Goal: Entertainment & Leisure: Browse casually

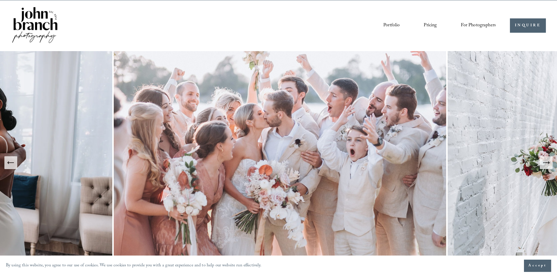
scroll to position [29, 0]
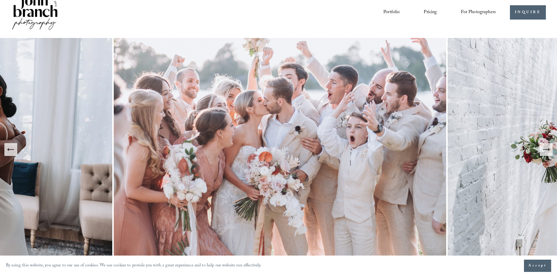
click at [546, 149] on icon "Next Slide" at bounding box center [546, 150] width 8 height 8
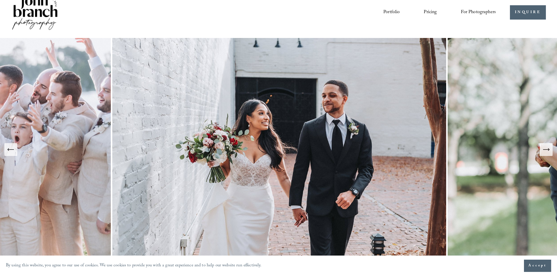
click at [546, 149] on icon "Next Slide" at bounding box center [546, 150] width 8 height 8
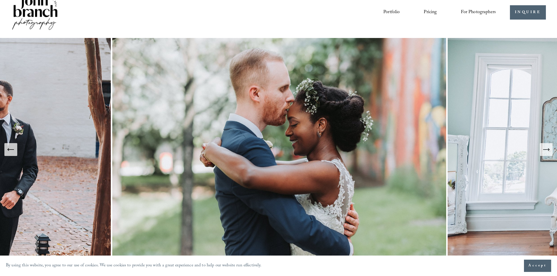
click at [546, 149] on icon "Next Slide" at bounding box center [546, 150] width 8 height 8
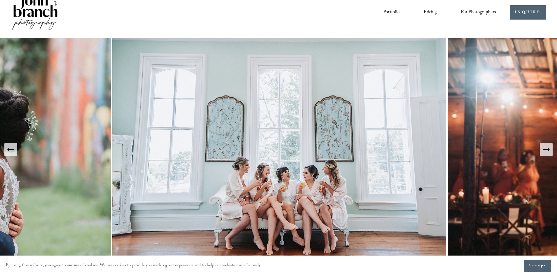
click at [545, 152] on icon "Next Slide" at bounding box center [546, 150] width 8 height 8
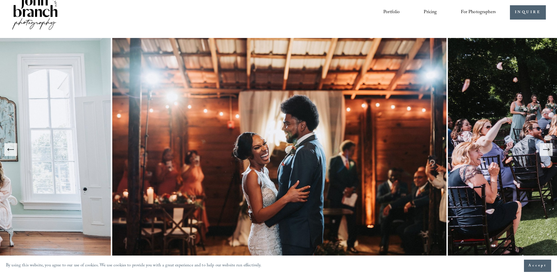
click at [545, 153] on icon "Next Slide" at bounding box center [546, 150] width 8 height 8
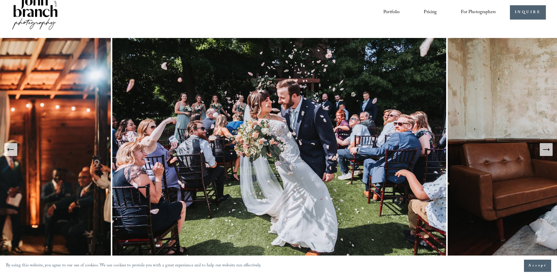
click at [545, 153] on icon "Next Slide" at bounding box center [546, 150] width 8 height 8
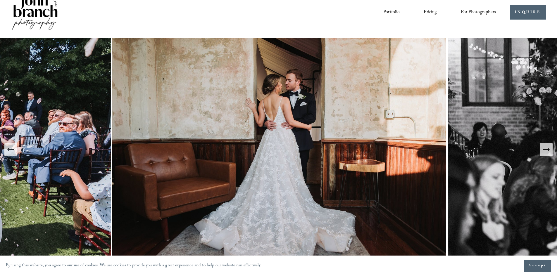
click at [545, 153] on icon "Next Slide" at bounding box center [546, 150] width 8 height 8
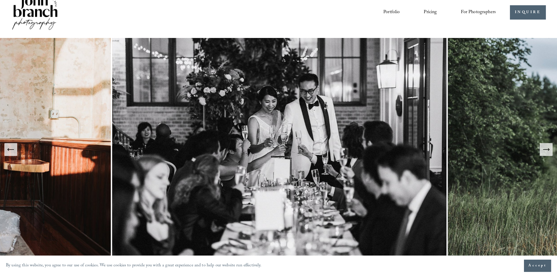
click at [545, 153] on icon "Next Slide" at bounding box center [546, 150] width 8 height 8
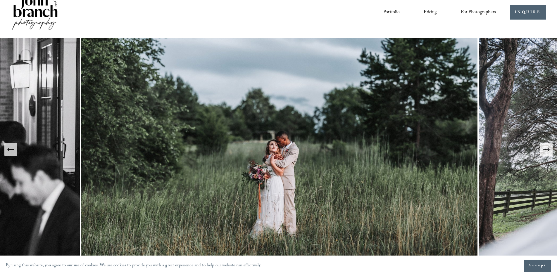
click at [545, 153] on icon "Next Slide" at bounding box center [546, 150] width 8 height 8
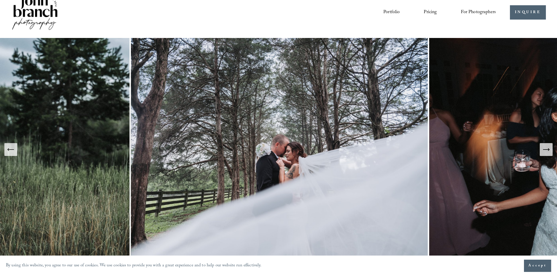
click at [545, 153] on icon "Next Slide" at bounding box center [546, 150] width 8 height 8
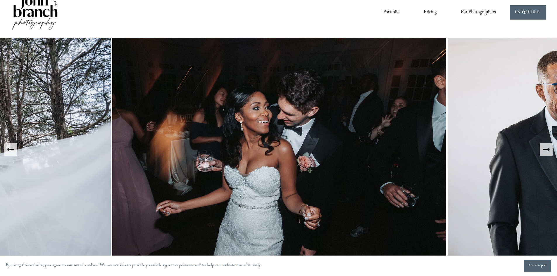
click at [545, 153] on icon "Next Slide" at bounding box center [546, 150] width 8 height 8
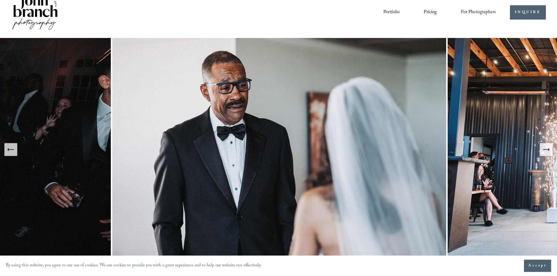
click at [545, 153] on icon "Next Slide" at bounding box center [546, 150] width 8 height 8
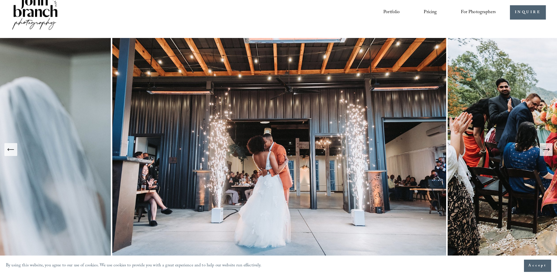
click at [545, 153] on icon "Next Slide" at bounding box center [546, 150] width 8 height 8
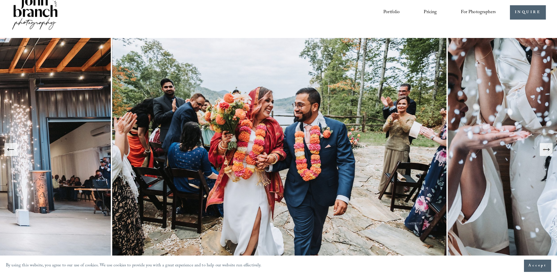
click at [545, 153] on icon "Next Slide" at bounding box center [546, 150] width 8 height 8
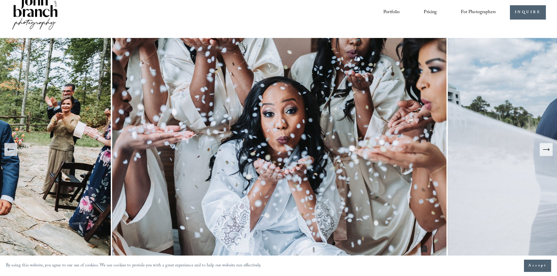
click at [545, 153] on icon "Next Slide" at bounding box center [546, 150] width 8 height 8
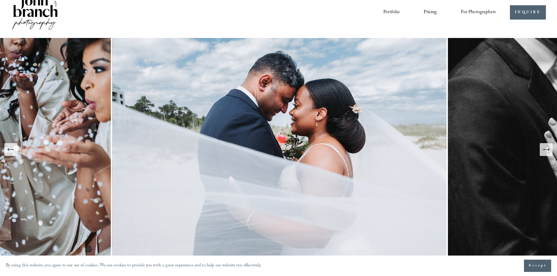
click at [545, 153] on icon "Next Slide" at bounding box center [546, 150] width 8 height 8
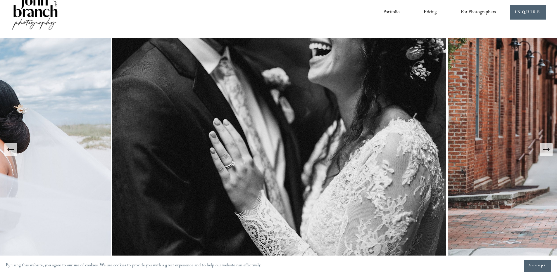
click at [545, 153] on icon "Next Slide" at bounding box center [546, 150] width 8 height 8
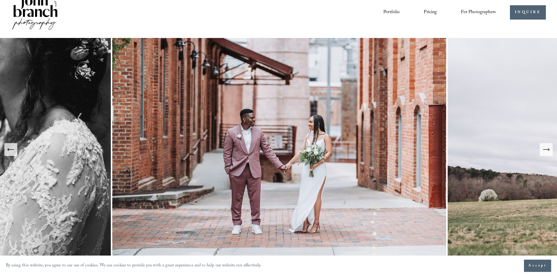
click at [545, 153] on icon "Next Slide" at bounding box center [546, 150] width 8 height 8
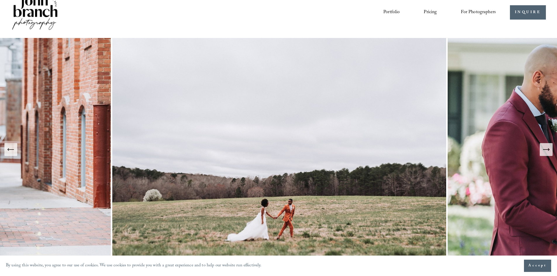
click at [545, 153] on icon "Next Slide" at bounding box center [546, 150] width 8 height 8
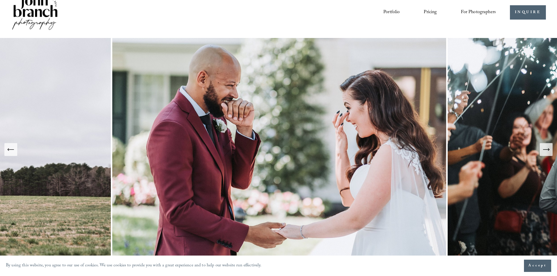
click at [545, 153] on icon "Next Slide" at bounding box center [546, 150] width 8 height 8
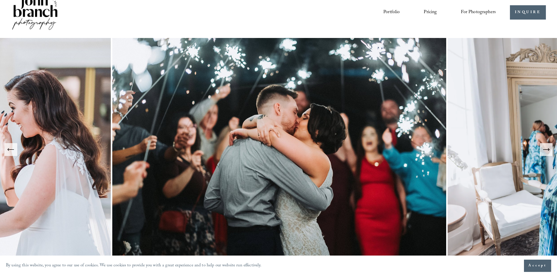
click at [545, 153] on icon "Next Slide" at bounding box center [546, 150] width 8 height 8
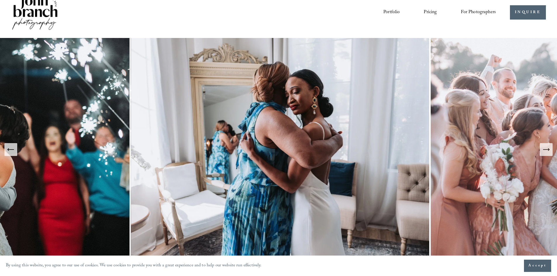
click at [545, 153] on icon "Next Slide" at bounding box center [546, 150] width 8 height 8
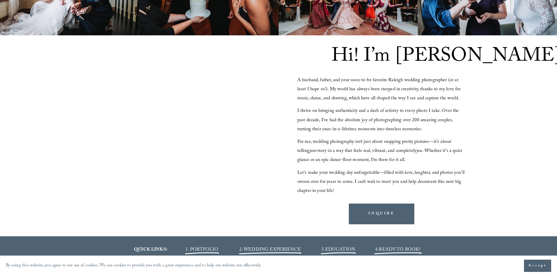
scroll to position [555, 0]
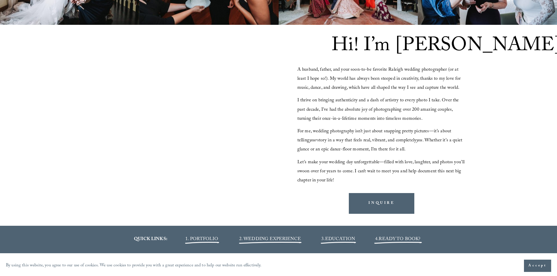
click at [193, 238] on span "1. PORTFOLIO" at bounding box center [201, 240] width 33 height 8
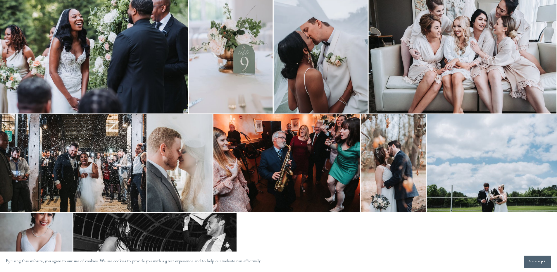
scroll to position [322, 0]
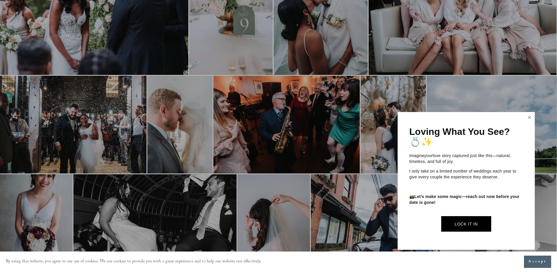
click at [532, 119] on link "Close" at bounding box center [529, 117] width 9 height 9
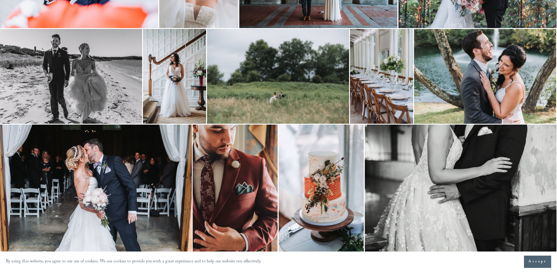
scroll to position [1111, 0]
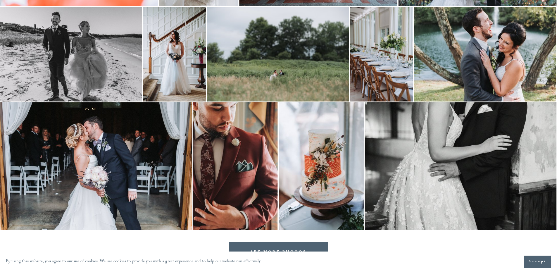
click at [225, 168] on img at bounding box center [235, 166] width 85 height 128
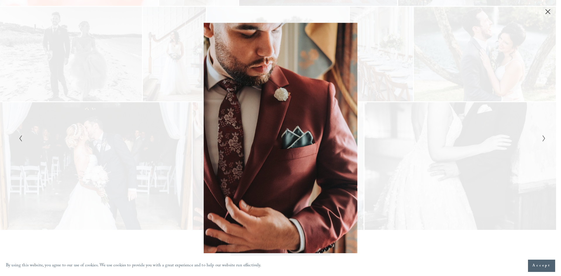
click at [402, 249] on div "Gallery" at bounding box center [413, 138] width 264 height 231
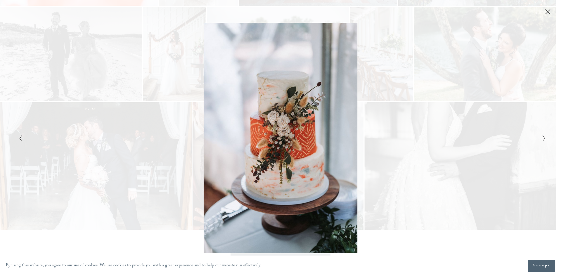
click at [406, 243] on div "Gallery" at bounding box center [413, 138] width 264 height 231
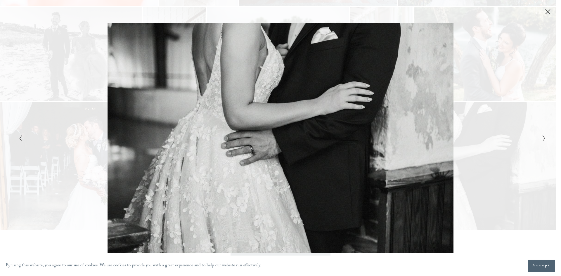
click at [548, 11] on icon "Close" at bounding box center [548, 12] width 6 height 6
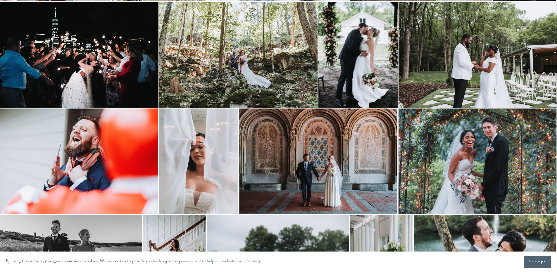
scroll to position [906, 0]
